Goal: Information Seeking & Learning: Learn about a topic

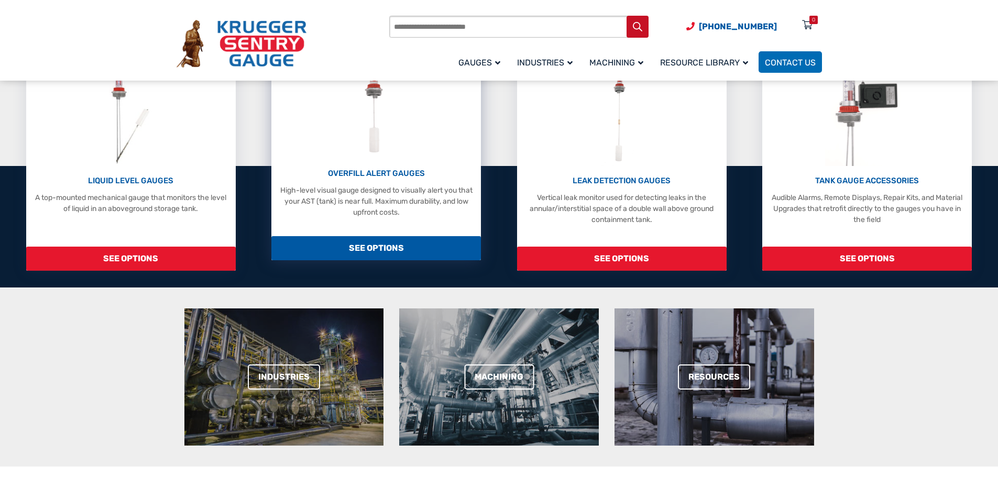
scroll to position [262, 0]
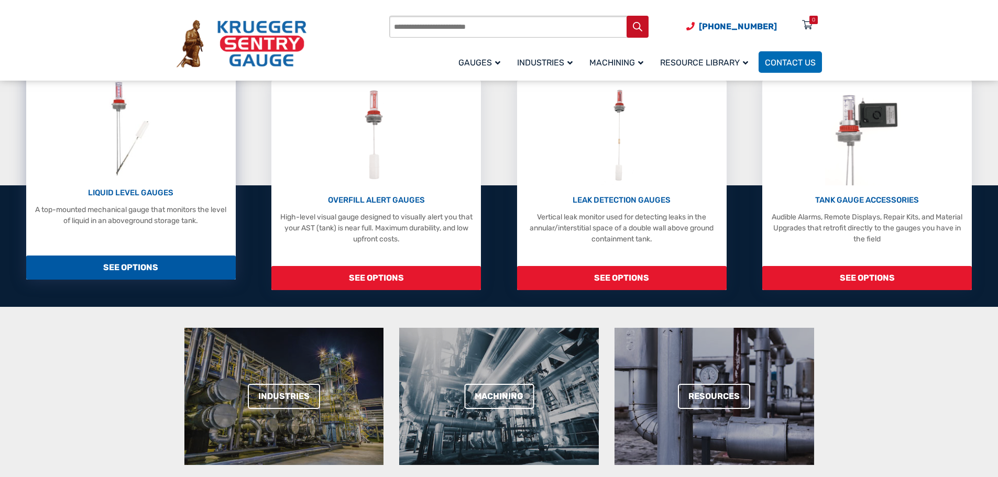
click at [171, 151] on div "LIQUID LEVEL GAUGES A top-mounted mechanical gauge that monitors the level of l…" at bounding box center [130, 153] width 199 height 148
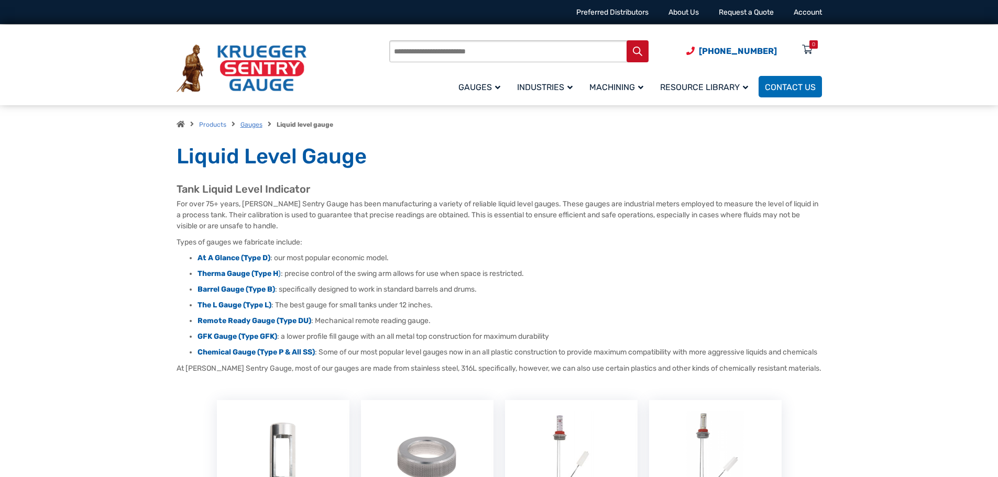
click at [256, 121] on link "Gauges" at bounding box center [252, 124] width 22 height 7
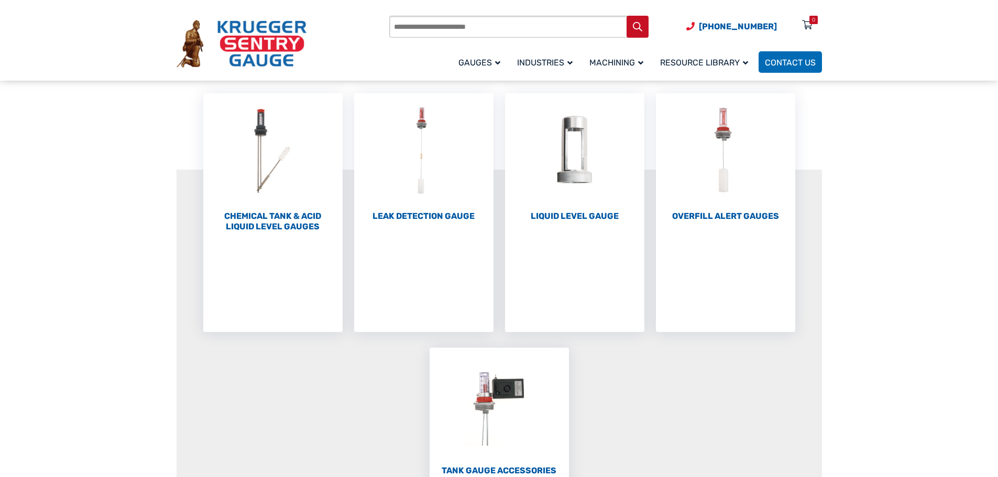
scroll to position [105, 0]
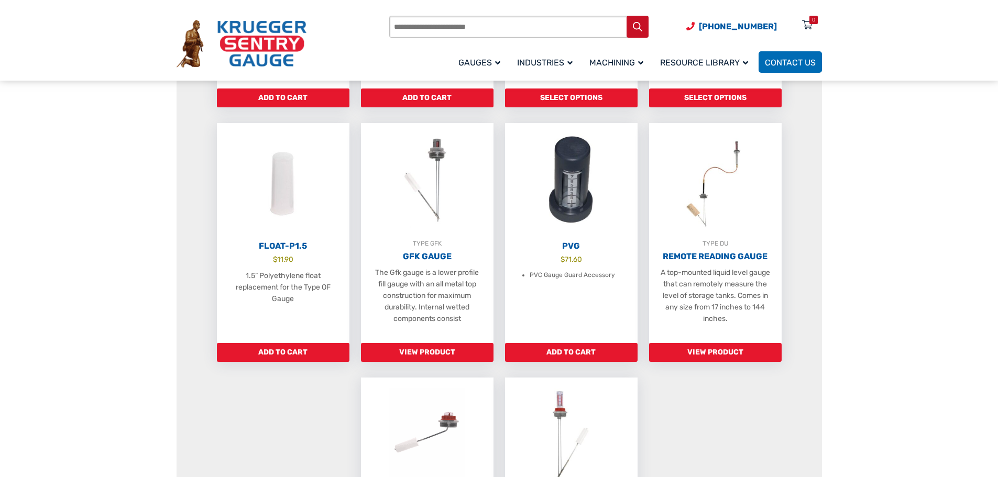
scroll to position [524, 0]
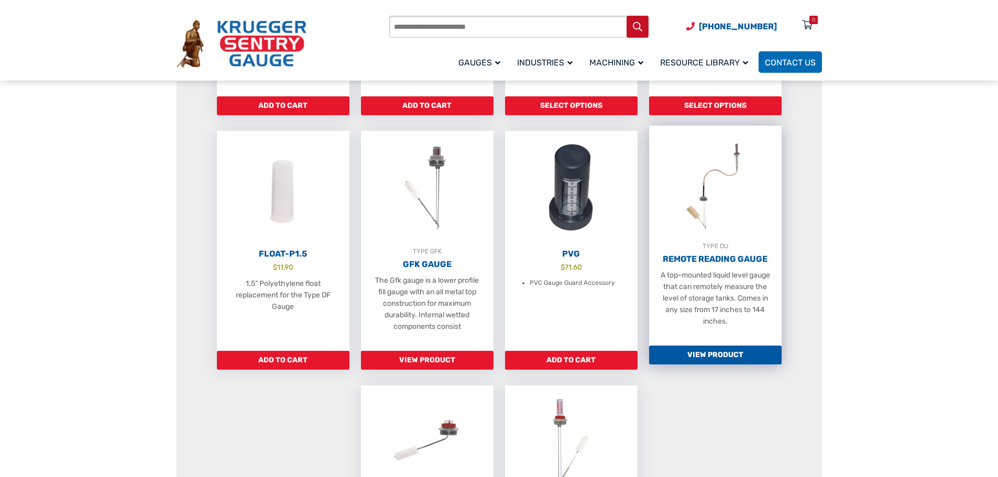
click at [743, 224] on img at bounding box center [715, 183] width 133 height 115
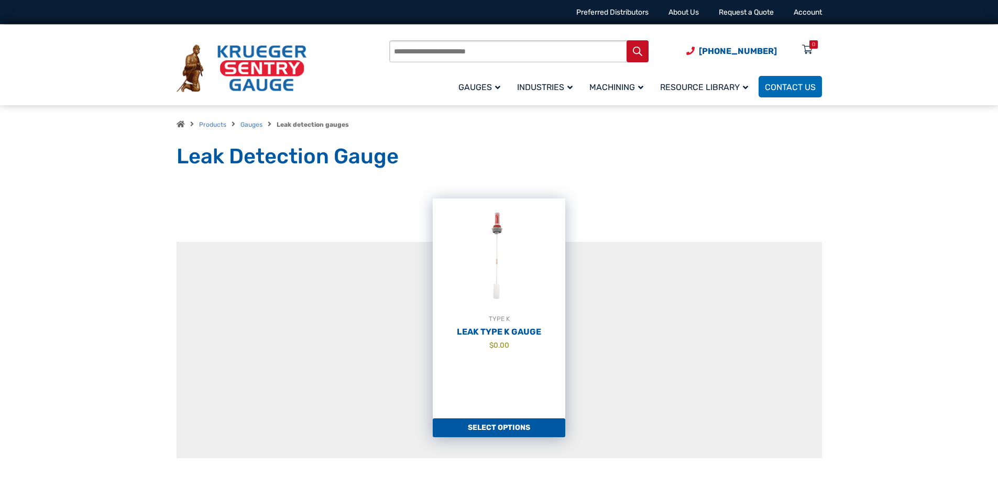
click at [540, 322] on div "TYPE K" at bounding box center [499, 319] width 133 height 10
